Goal: Task Accomplishment & Management: Use online tool/utility

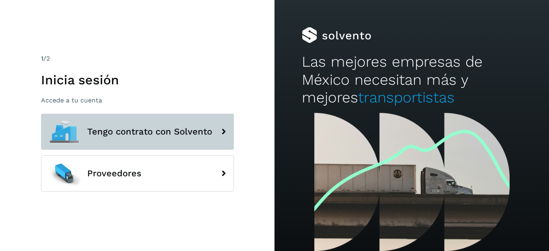
click at [224, 131] on icon at bounding box center [224, 132] width 16 height 16
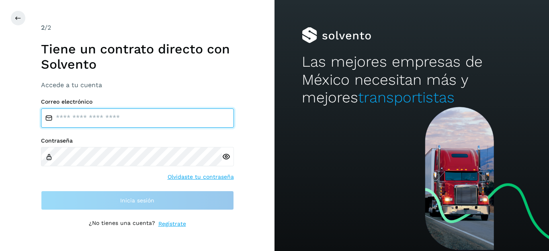
type input "**********"
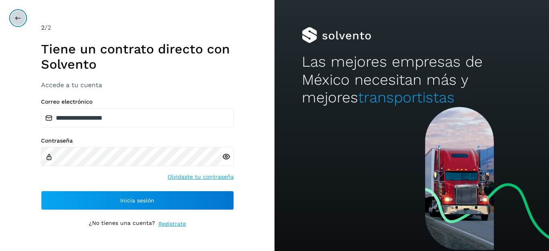
click at [15, 21] on icon at bounding box center [18, 18] width 6 height 6
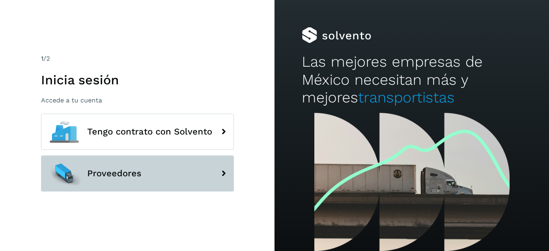
click at [223, 175] on icon at bounding box center [224, 174] width 16 height 16
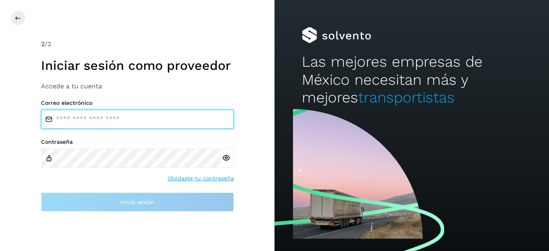
type input "**********"
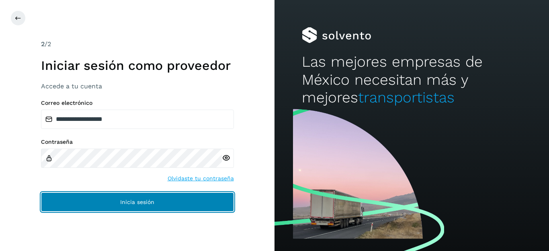
click at [190, 203] on button "Inicia sesión" at bounding box center [137, 202] width 193 height 19
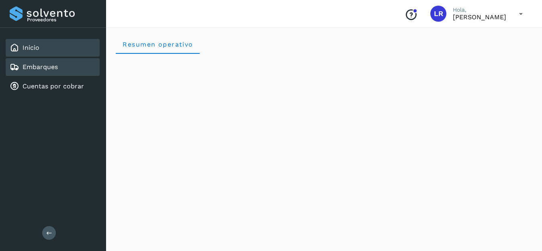
click at [49, 71] on link "Embarques" at bounding box center [40, 67] width 35 height 8
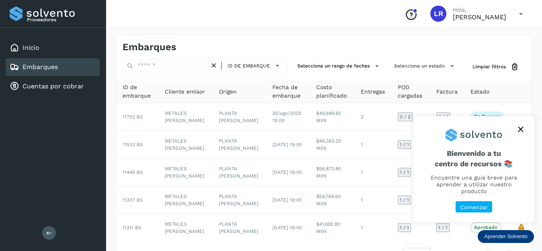
click at [522, 129] on icon "close," at bounding box center [521, 130] width 6 height 6
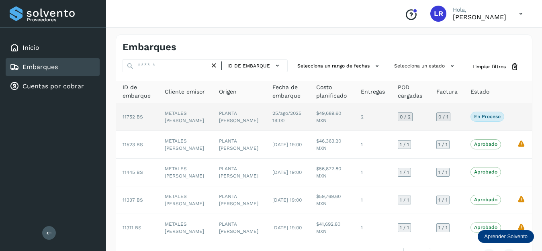
click at [400, 116] on span "0 / 2" at bounding box center [405, 117] width 11 height 5
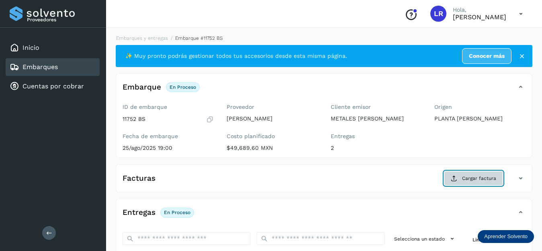
click at [458, 177] on icon at bounding box center [454, 178] width 6 height 6
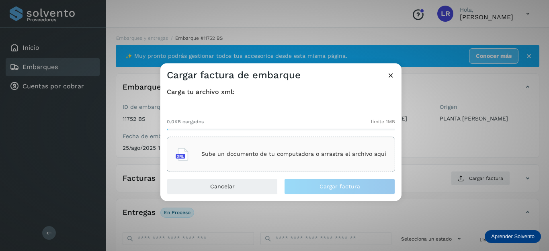
click at [277, 155] on p "Sube un documento de tu computadora o arrastra el archivo aquí" at bounding box center [293, 154] width 185 height 7
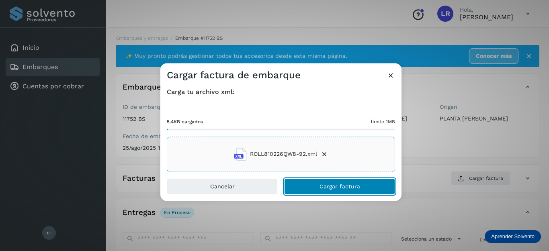
click at [312, 189] on button "Cargar factura" at bounding box center [339, 187] width 111 height 16
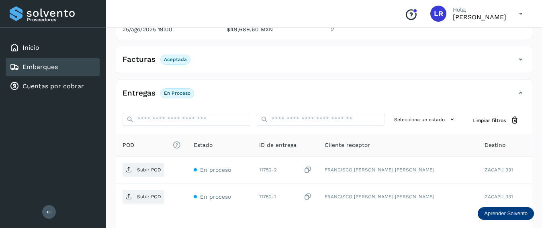
scroll to position [135, 0]
